Goal: Find specific page/section: Find specific page/section

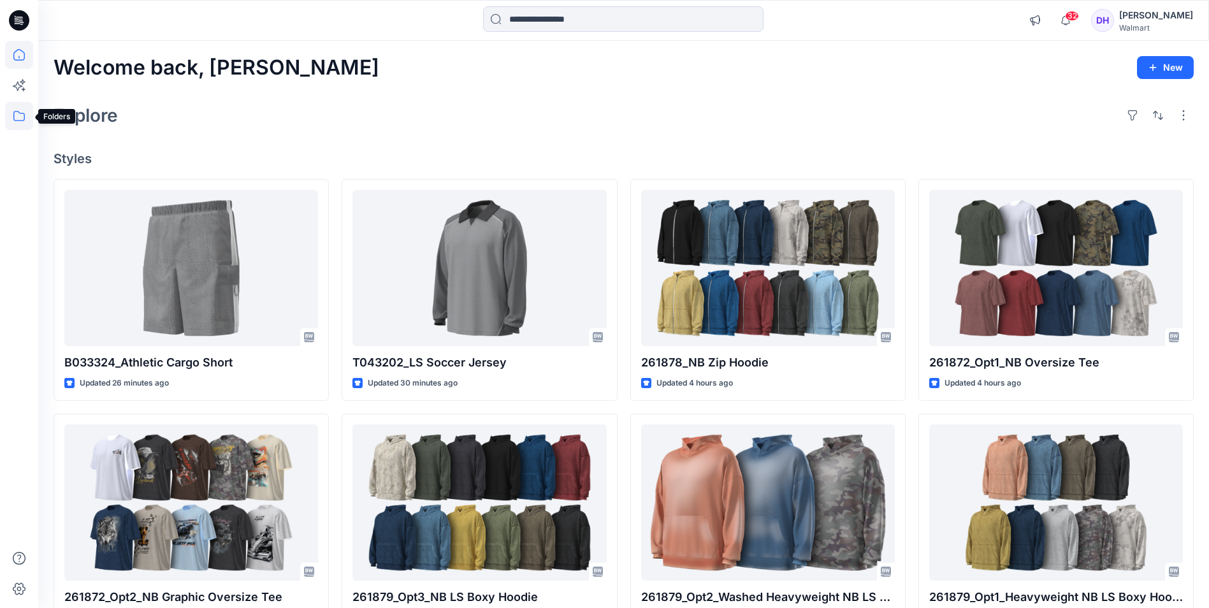
click at [18, 116] on icon at bounding box center [19, 116] width 28 height 28
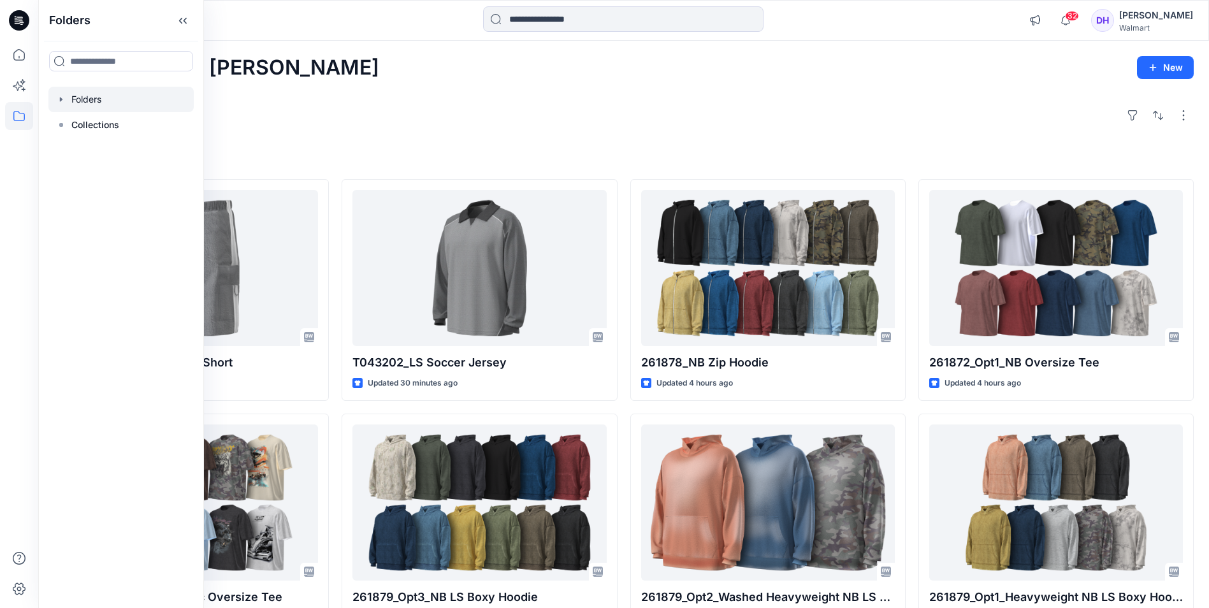
click at [104, 98] on div at bounding box center [120, 99] width 145 height 25
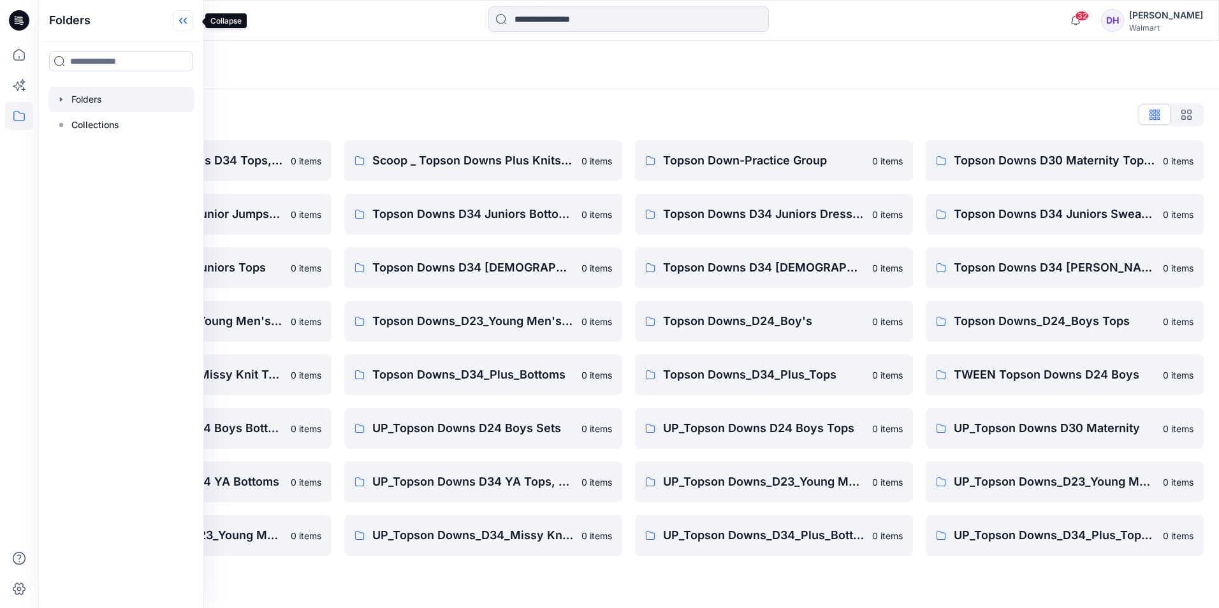
drag, startPoint x: 194, startPoint y: 19, endPoint x: 333, endPoint y: 99, distance: 160.2
click at [193, 18] on icon at bounding box center [183, 20] width 20 height 21
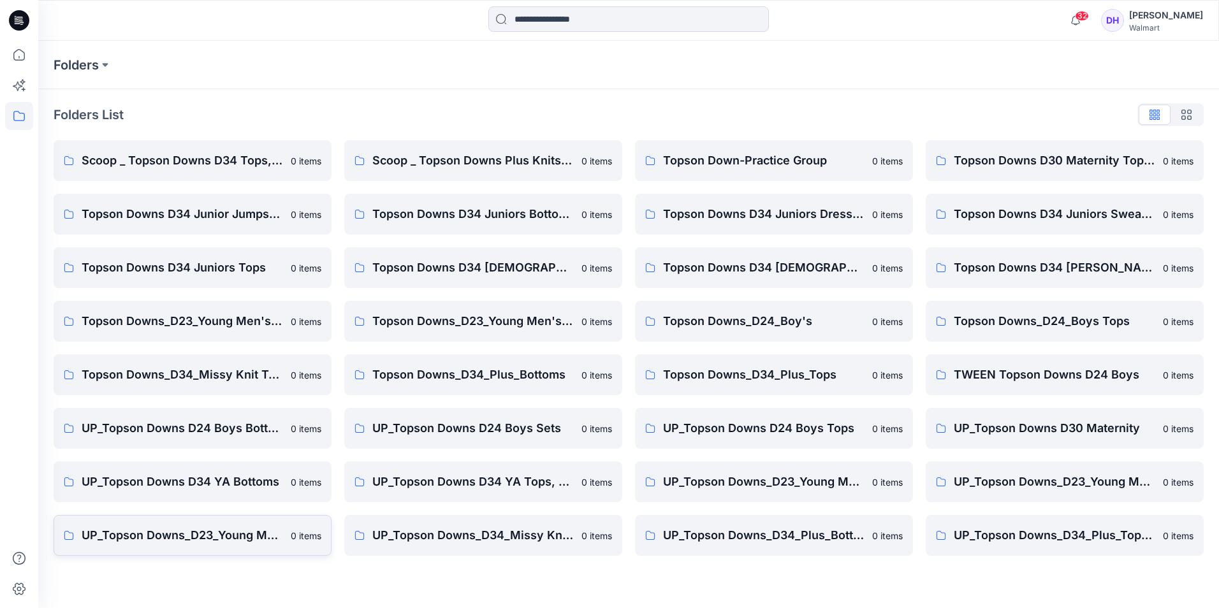
click at [243, 399] on p "UP_Topson Downs_D23_Young Men's Tops" at bounding box center [182, 536] width 201 height 18
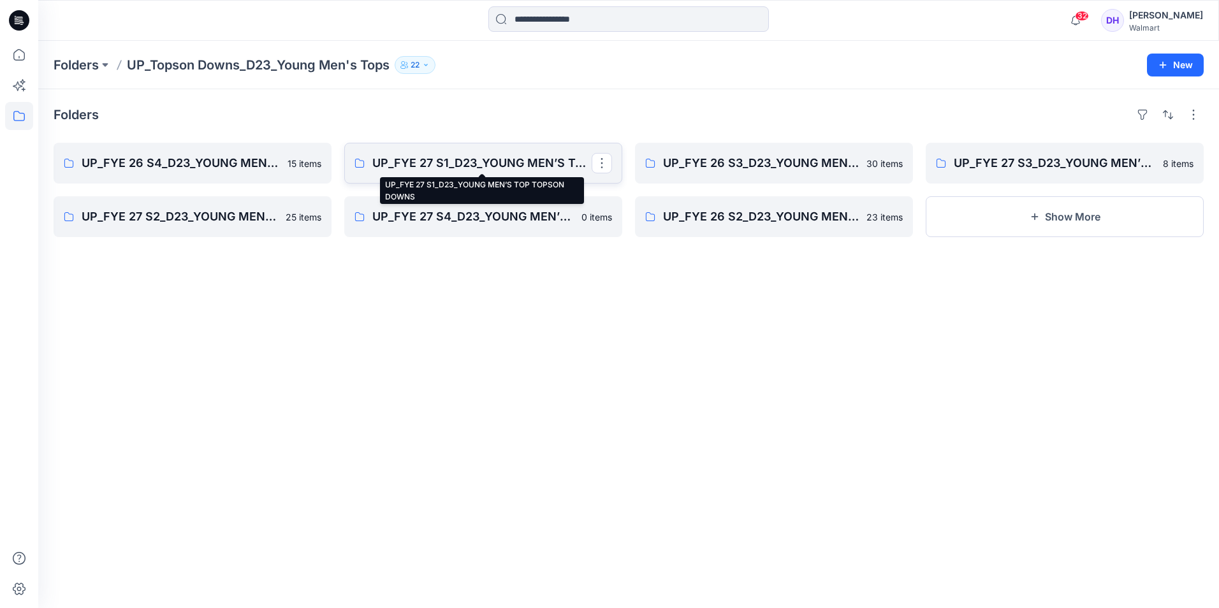
click at [522, 170] on p "UP_FYE 27 S1_D23_YOUNG MEN’S TOP TOPSON DOWNS" at bounding box center [481, 163] width 219 height 18
